Goal: Navigation & Orientation: Find specific page/section

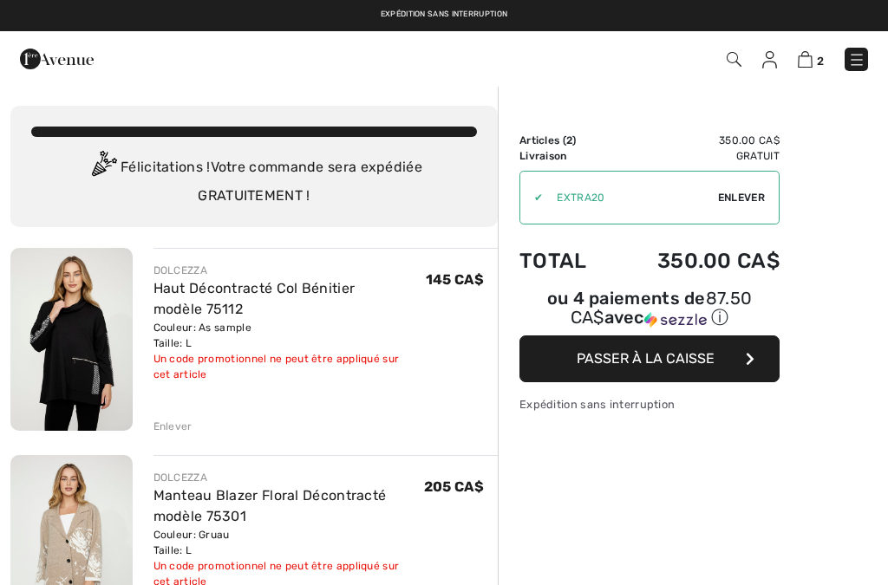
checkbox input "true"
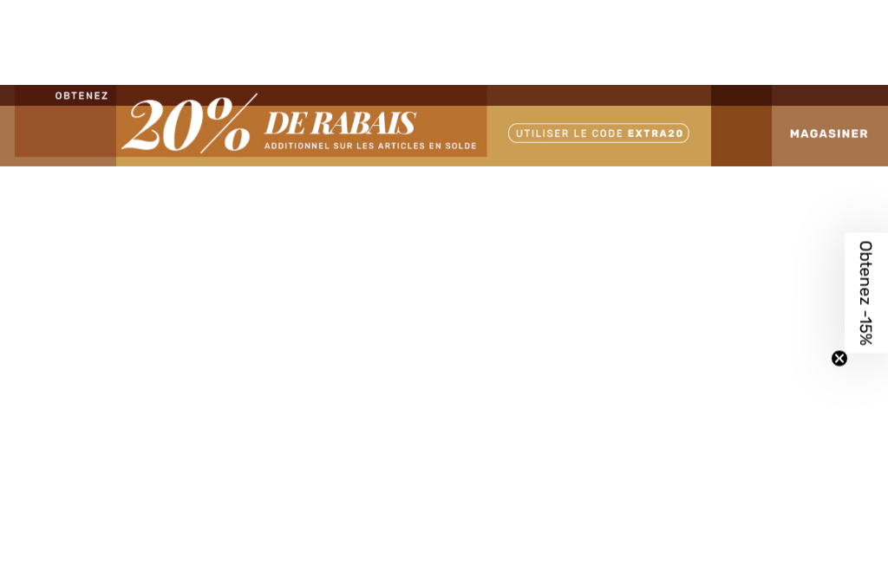
checkbox input "true"
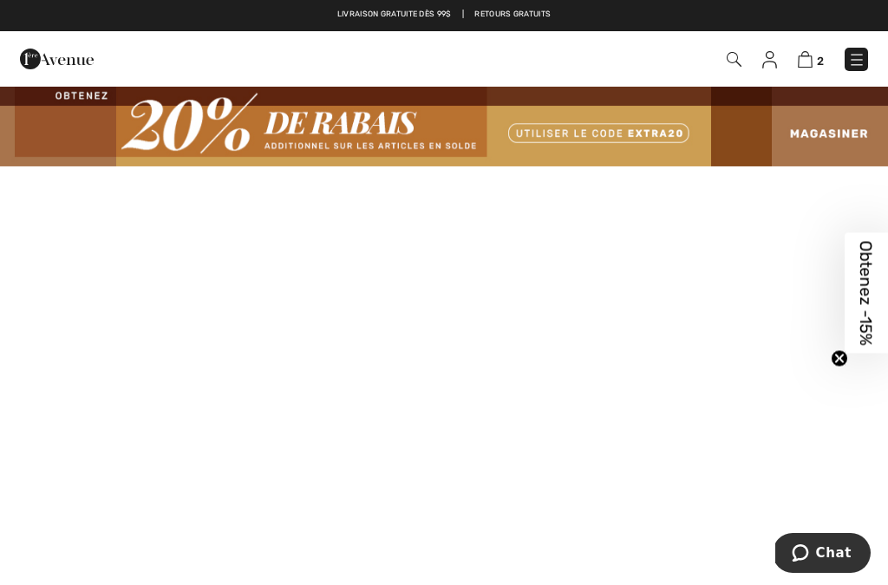
click at [865, 59] on img at bounding box center [856, 59] width 17 height 17
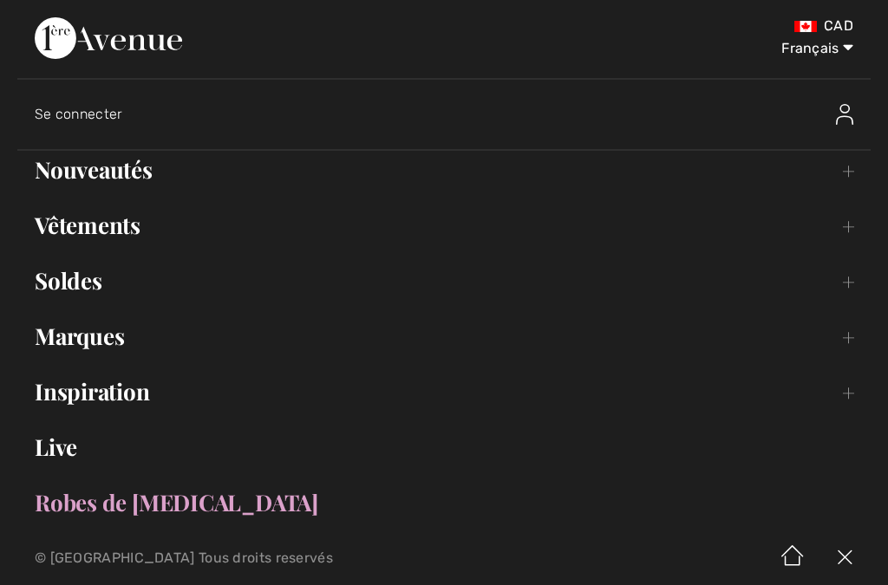
click at [126, 323] on link "Marques Open submenu" at bounding box center [443, 336] width 853 height 38
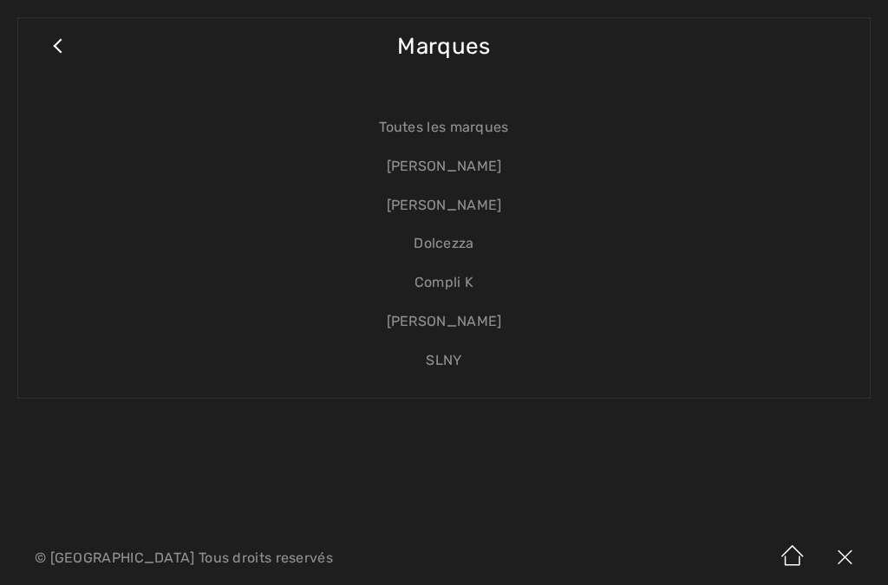
click at [469, 247] on link "Dolcezza" at bounding box center [444, 244] width 817 height 39
click at [446, 245] on link "Dolcezza" at bounding box center [444, 244] width 817 height 39
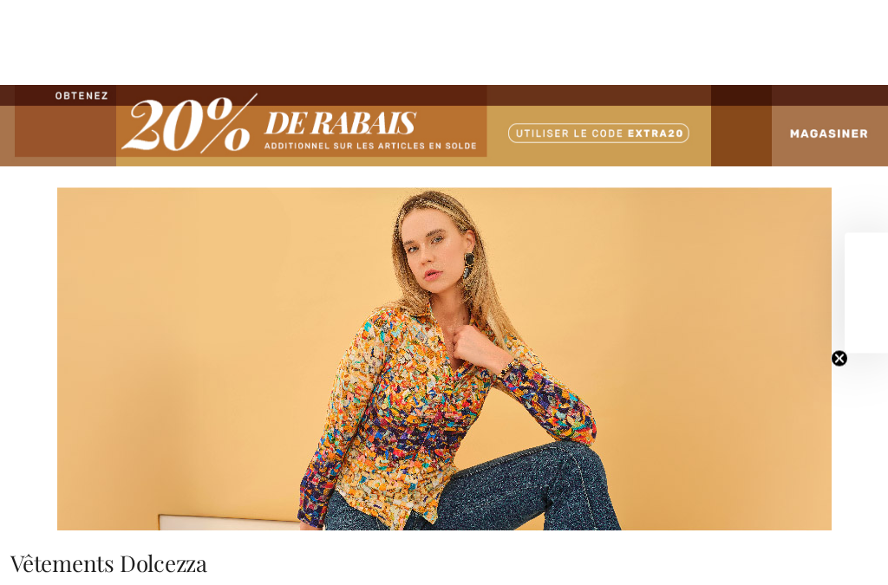
checkbox input "true"
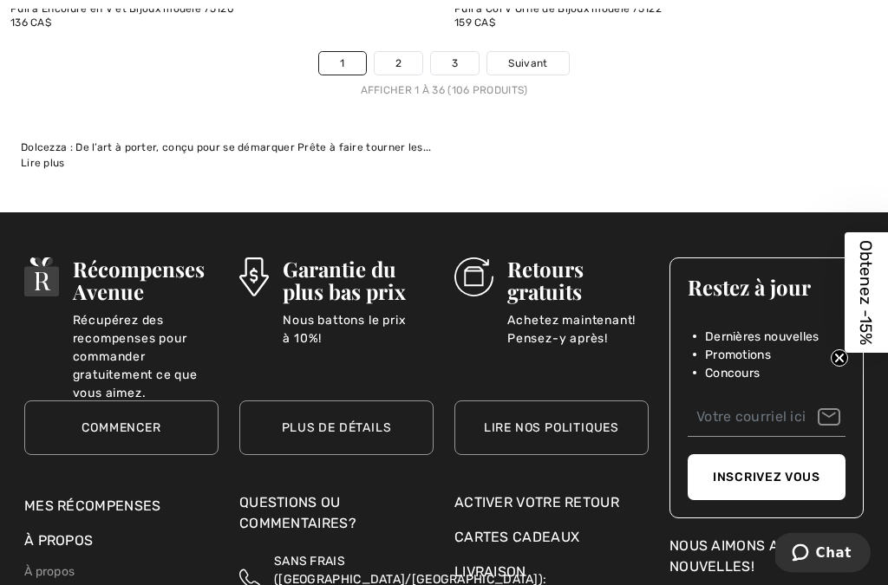
scroll to position [13646, 0]
click at [526, 56] on span "Suivant" at bounding box center [527, 64] width 39 height 16
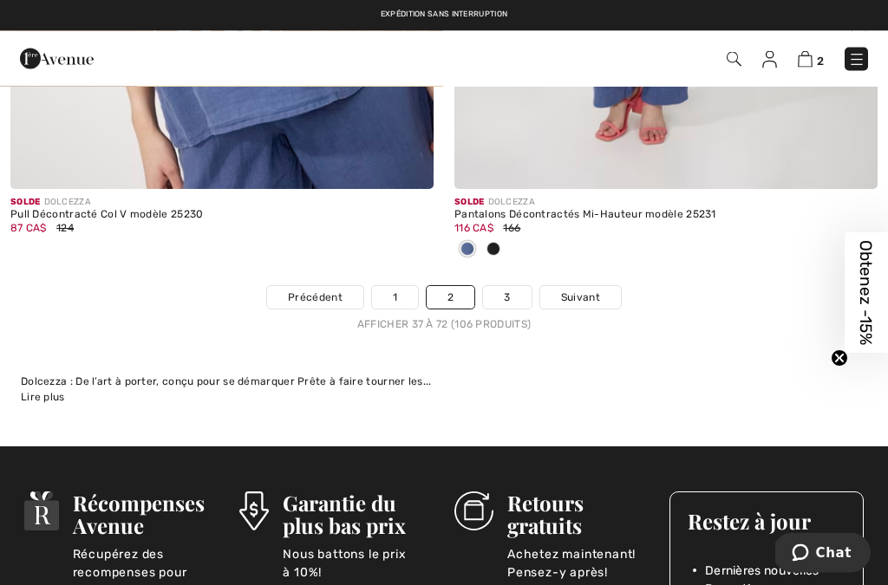
scroll to position [13359, 0]
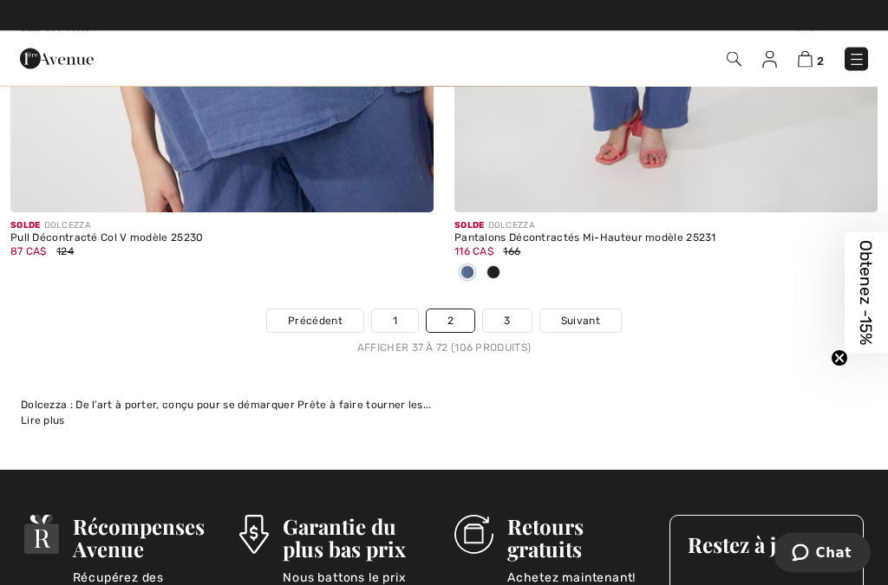
click at [585, 314] on span "Suivant" at bounding box center [580, 322] width 39 height 16
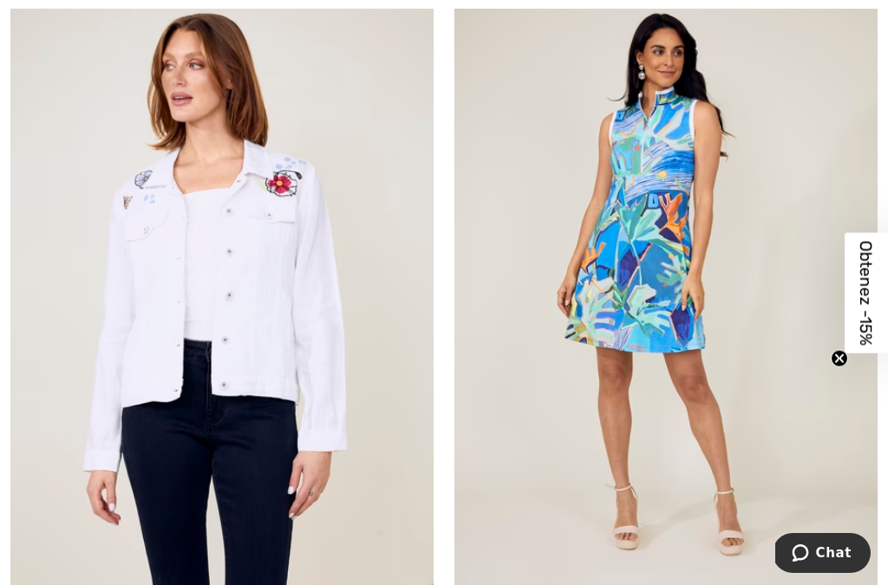
scroll to position [9526, 0]
